Goal: Task Accomplishment & Management: Use online tool/utility

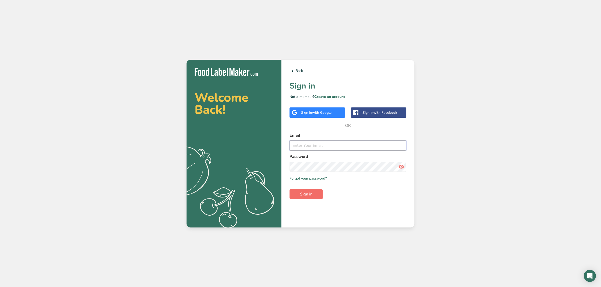
type input "[EMAIL_ADDRESS][DOMAIN_NAME]"
click at [306, 192] on span "Sign in" at bounding box center [306, 194] width 13 height 6
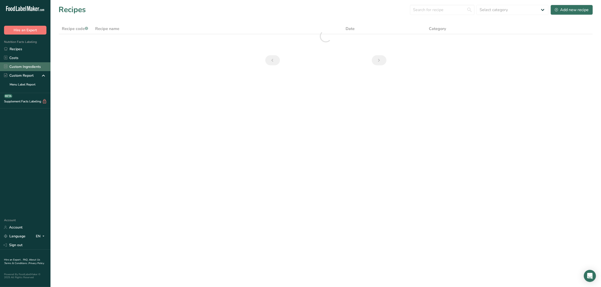
click at [27, 69] on link "Custom Ingredients" at bounding box center [25, 66] width 50 height 9
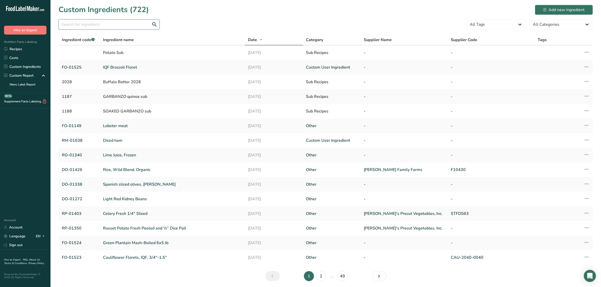
click at [88, 24] on input "text" at bounding box center [109, 24] width 101 height 10
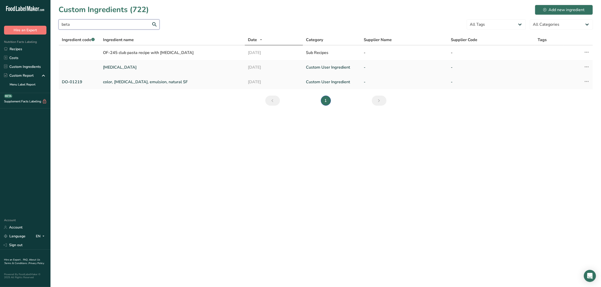
type input "beta"
click at [126, 80] on link "color, [MEDICAL_DATA], emulsion, natural SF" at bounding box center [172, 82] width 139 height 6
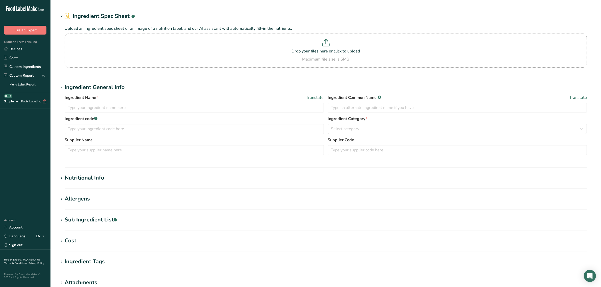
type input "color, [MEDICAL_DATA], emulsion, natural SF"
type input "[MEDICAL_DATA]"
type input "DO-01219"
type textarea "gum acacia, maltodextrin, sucrose, refined coconut oil, [MEDICAL_DATA] [antioxi…"
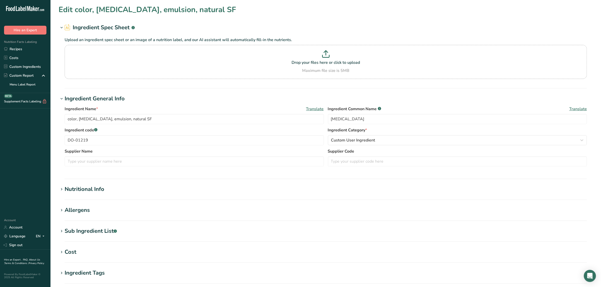
click at [93, 229] on div "Sub Ingredient List .a-a{fill:#347362;}.b-a{fill:#fff;}" at bounding box center [91, 231] width 52 height 8
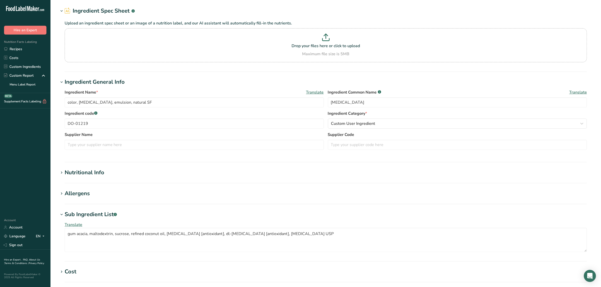
scroll to position [32, 0]
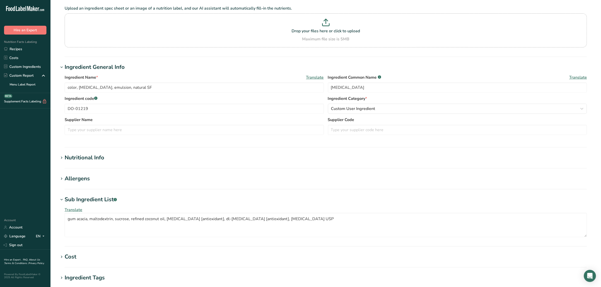
click at [70, 151] on section "Edit color, beta carotene, emulsion, natural SF Ingredient Spec Sheet .a-a{fill…" at bounding box center [325, 171] width 551 height 407
click at [72, 156] on div "Nutritional Info" at bounding box center [85, 158] width 40 height 8
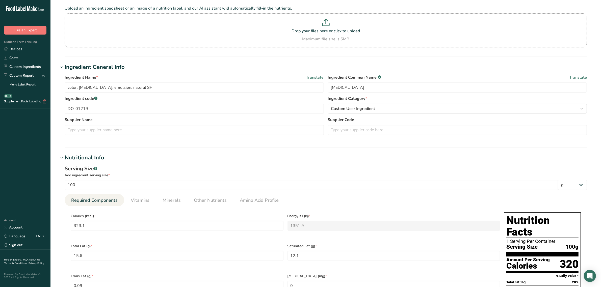
click at [122, 200] on li "Required Components" at bounding box center [95, 200] width 60 height 12
click at [135, 202] on span "Vitamins" at bounding box center [140, 200] width 19 height 7
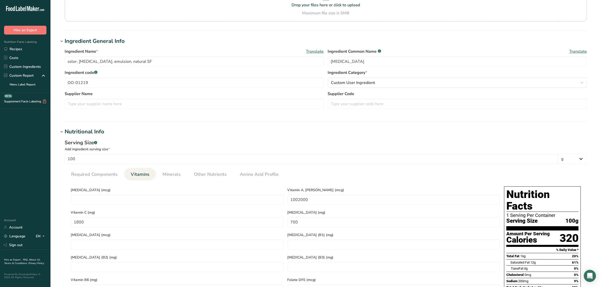
scroll to position [63, 0]
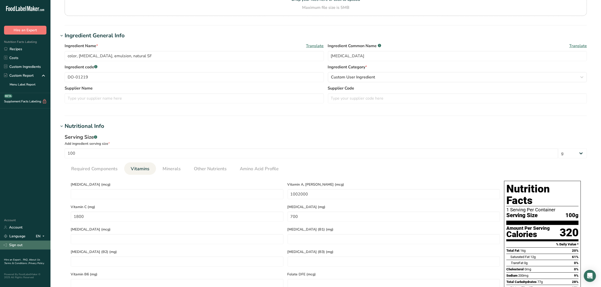
click at [29, 247] on link "Sign out" at bounding box center [25, 245] width 50 height 9
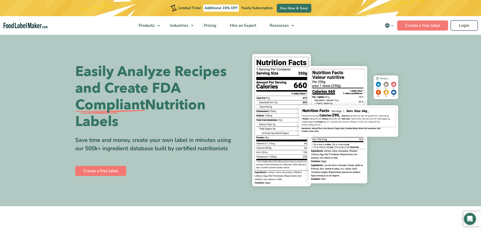
click at [464, 27] on link "Login" at bounding box center [464, 25] width 27 height 10
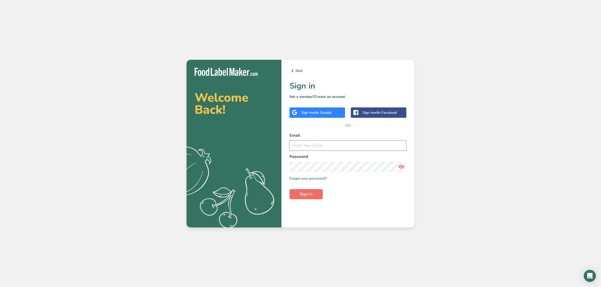
type input "[EMAIL_ADDRESS][DOMAIN_NAME]"
click at [297, 193] on button "Sign in" at bounding box center [306, 194] width 33 height 10
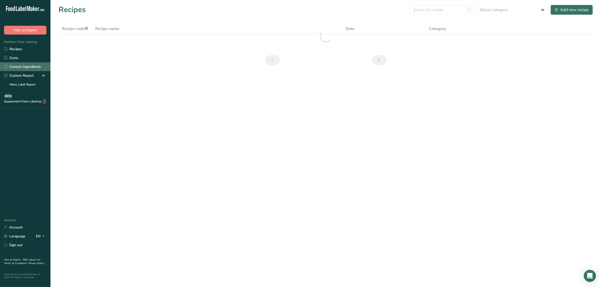
click at [36, 64] on link "Custom Ingredients" at bounding box center [25, 66] width 50 height 9
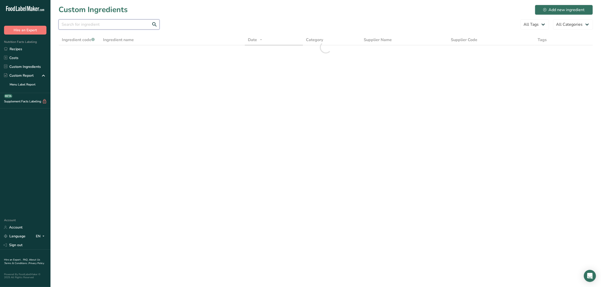
click at [98, 21] on input "text" at bounding box center [109, 24] width 101 height 10
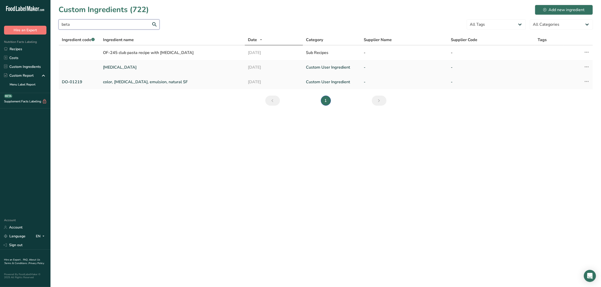
type input "beta"
click at [126, 83] on link "color, [MEDICAL_DATA], emulsion, natural SF" at bounding box center [172, 82] width 139 height 6
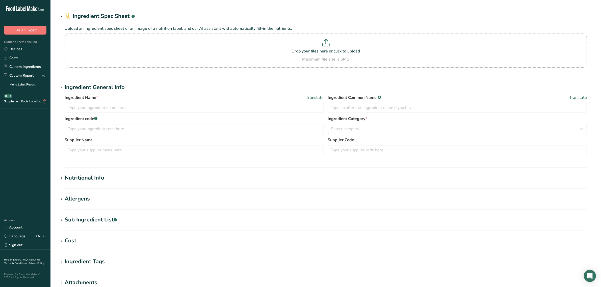
type input "color, [MEDICAL_DATA], emulsion, natural SF"
type input "[MEDICAL_DATA]"
type input "DO-01219"
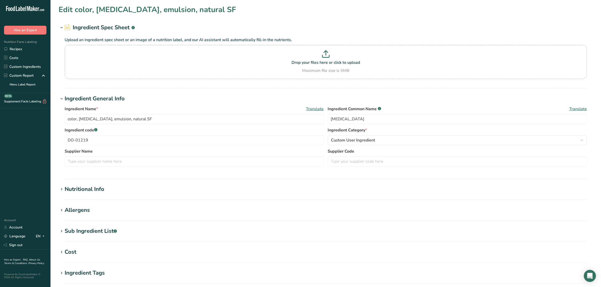
type input "323.1"
type KJ "1351.9"
type Fat "15.6"
type Fat "12.1"
type Fat "0.09"
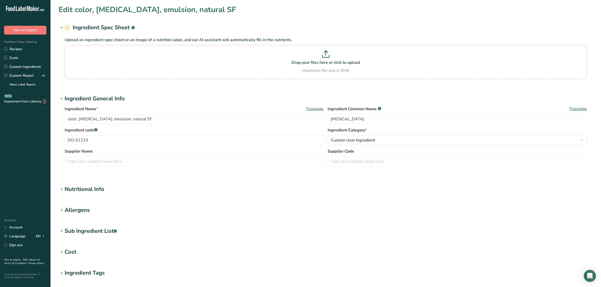
type input "0"
type input "200"
type Carbohydrates "77.4"
type Fiber "26.5"
type Sugars "22.5"
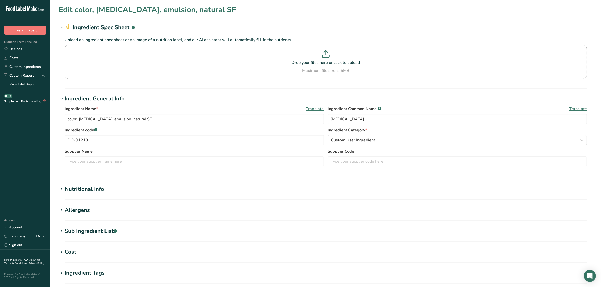
type Sugars "0"
type input "0.7"
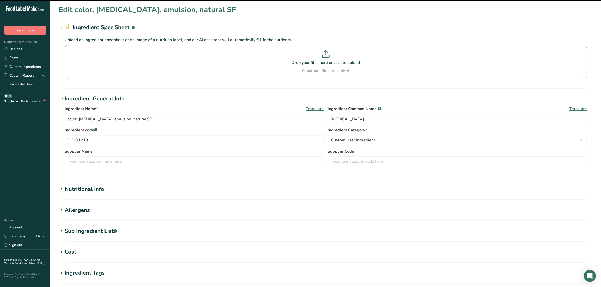
click at [92, 186] on div "Nutritional Info" at bounding box center [85, 189] width 40 height 8
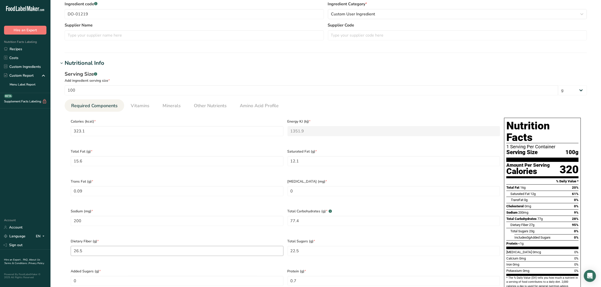
scroll to position [158, 0]
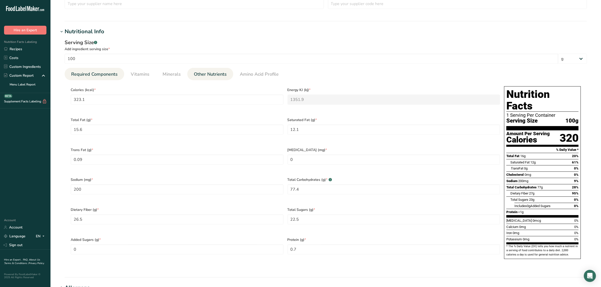
click at [205, 76] on span "Other Nutrients" at bounding box center [210, 74] width 33 height 7
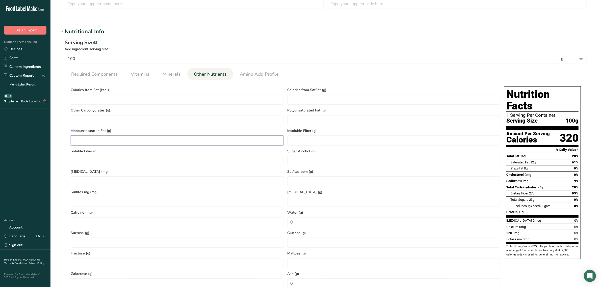
click at [119, 143] on Fat "number" at bounding box center [177, 141] width 213 height 10
drag, startPoint x: 92, startPoint y: 146, endPoint x: 23, endPoint y: 153, distance: 68.6
click at [28, 153] on div ".a-20{fill:#fff;} Hire an Expert Nutrition Facts Labeling Recipes Costs Custom …" at bounding box center [300, 175] width 601 height 667
type Fat "0.2"
click at [110, 71] on span "Required Components" at bounding box center [94, 74] width 46 height 7
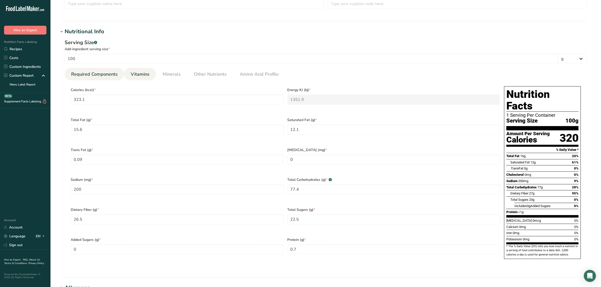
click at [144, 73] on span "Vitamins" at bounding box center [140, 74] width 19 height 7
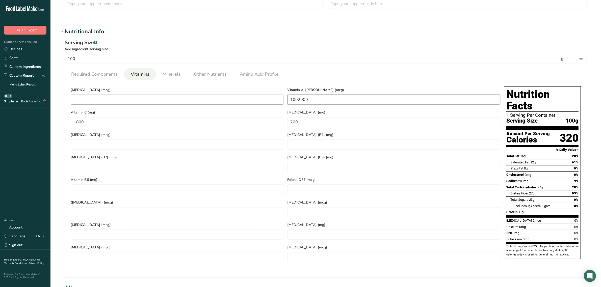
drag, startPoint x: 319, startPoint y: 99, endPoint x: 251, endPoint y: 101, distance: 67.2
click at [256, 100] on div "[MEDICAL_DATA] (mcg) Vitamin A, RAE (mcg) 1002000 Vitamin C (mg) 1800 [MEDICAL_…" at bounding box center [285, 174] width 433 height 180
drag, startPoint x: 349, startPoint y: 102, endPoint x: 179, endPoint y: 100, distance: 169.9
click at [179, 100] on div "[MEDICAL_DATA] (mcg) Vitamin A, RAE (mcg) 1002000 Vitamin C (mg) 1800 [MEDICAL_…" at bounding box center [285, 174] width 433 height 180
paste RAE "501"
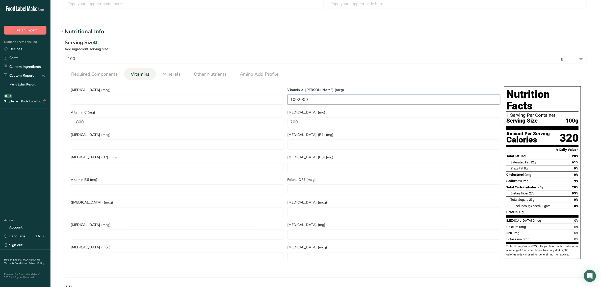
type RAE "501000"
click at [302, 72] on ul "Required Components Vitamins Minerals Other Nutrients Amino Acid Profile" at bounding box center [326, 74] width 522 height 12
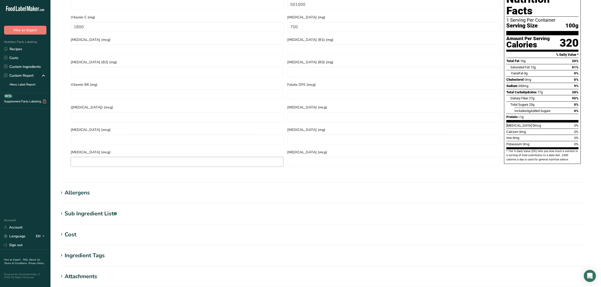
scroll to position [284, 0]
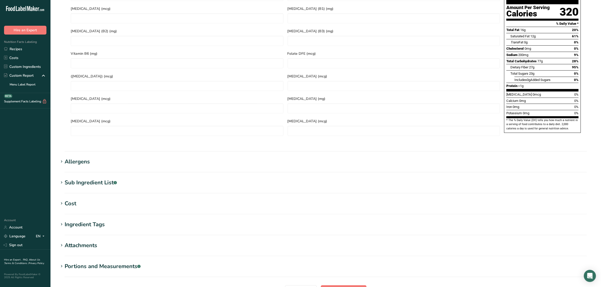
click at [96, 179] on div "Sub Ingredient List .a-a{fill:#347362;}.b-a{fill:#fff;}" at bounding box center [91, 183] width 52 height 8
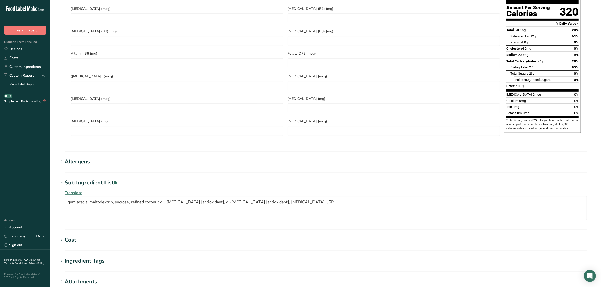
click at [96, 179] on div "Sub Ingredient List .a-a{fill:#347362;}.b-a{fill:#fff;}" at bounding box center [91, 183] width 52 height 8
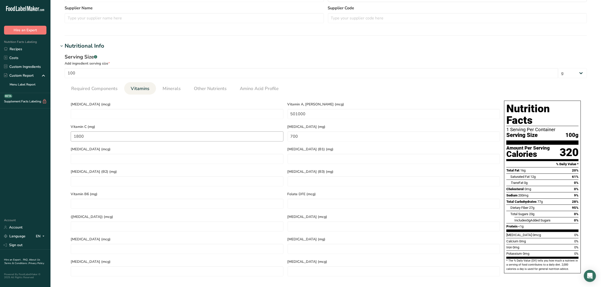
scroll to position [158, 0]
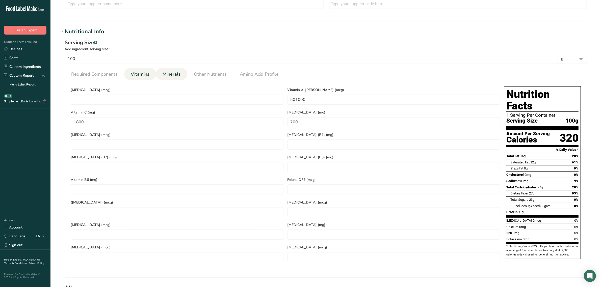
click at [172, 76] on span "Minerals" at bounding box center [172, 74] width 18 height 7
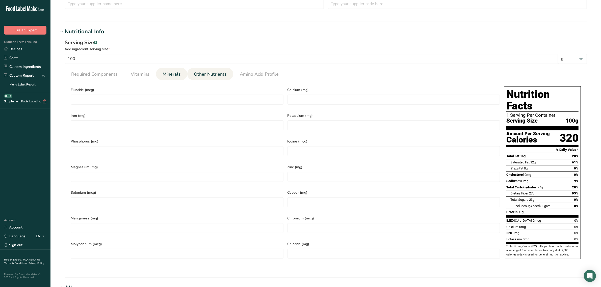
click at [206, 70] on link "Other Nutrients" at bounding box center [210, 74] width 37 height 13
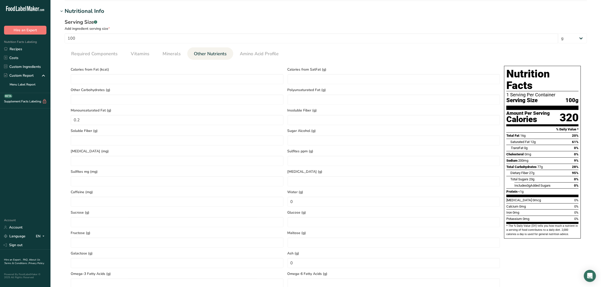
scroll to position [189, 0]
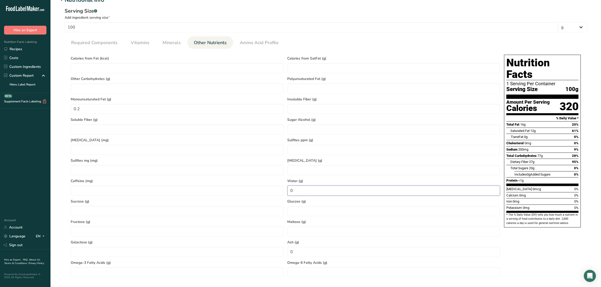
click at [317, 188] on input "0" at bounding box center [394, 191] width 213 height 10
click at [312, 249] on input "0" at bounding box center [394, 252] width 213 height 10
click at [245, 40] on span "Amino Acid Profile" at bounding box center [259, 42] width 39 height 7
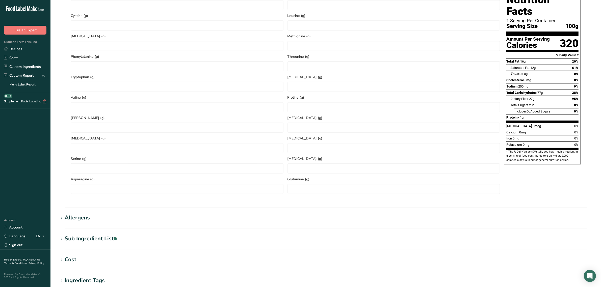
scroll to position [360, 0]
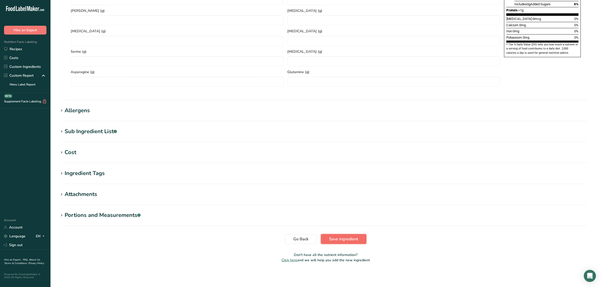
click at [361, 238] on button "Save ingredient" at bounding box center [344, 239] width 46 height 10
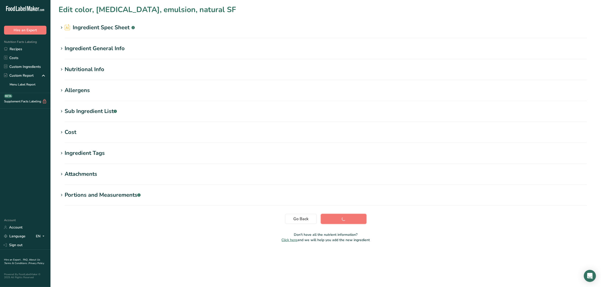
scroll to position [0, 0]
